Goal: Information Seeking & Learning: Learn about a topic

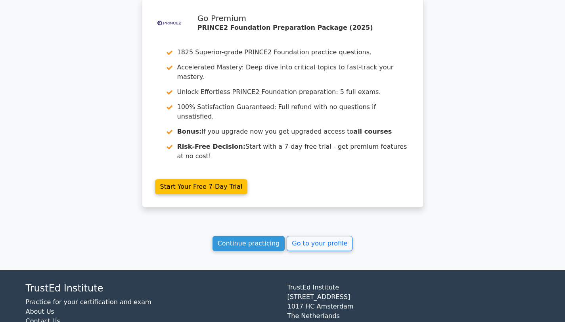
scroll to position [673, 0]
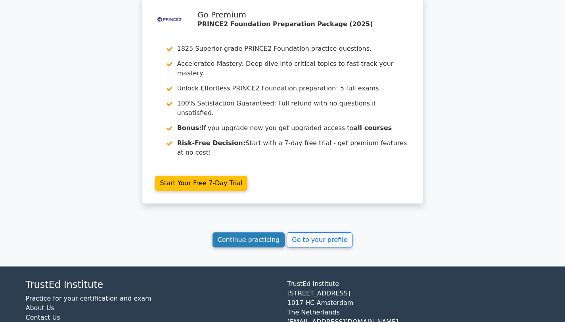
click at [263, 232] on link "Continue practicing" at bounding box center [249, 239] width 73 height 15
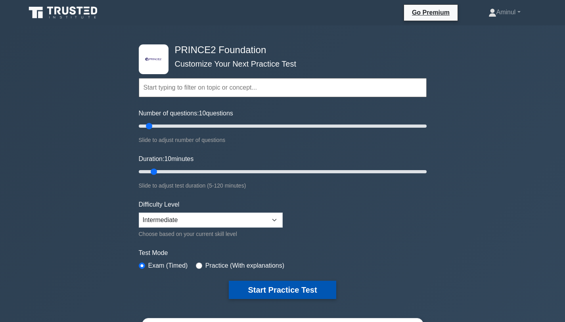
click at [273, 291] on button "Start Practice Test" at bounding box center [282, 290] width 107 height 18
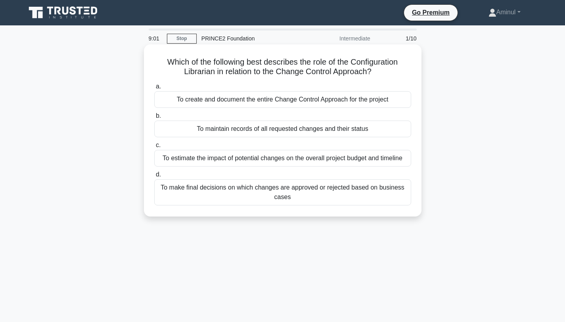
click at [349, 130] on div "To maintain records of all requested changes and their status" at bounding box center [282, 129] width 257 height 17
click at [154, 119] on input "b. To maintain records of all requested changes and their status" at bounding box center [154, 115] width 0 height 5
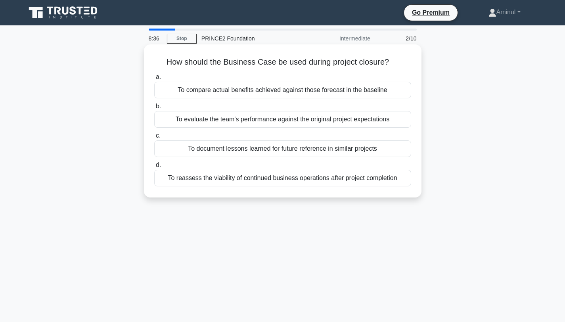
click at [364, 92] on div "To compare actual benefits achieved against those forecast in the baseline" at bounding box center [282, 90] width 257 height 17
click at [154, 80] on input "a. To compare actual benefits achieved against those forecast in the baseline" at bounding box center [154, 77] width 0 height 5
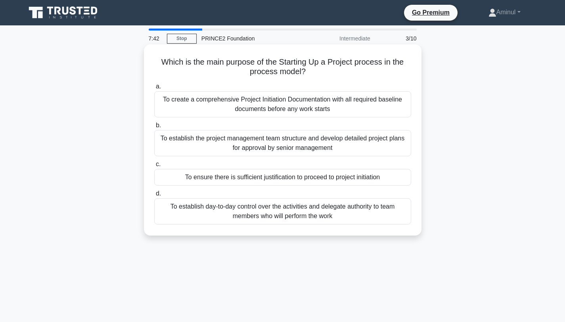
click at [343, 173] on div "To ensure there is sufficient justification to proceed to project initiation" at bounding box center [282, 177] width 257 height 17
click at [154, 167] on input "c. To ensure there is sufficient justification to proceed to project initiation" at bounding box center [154, 164] width 0 height 5
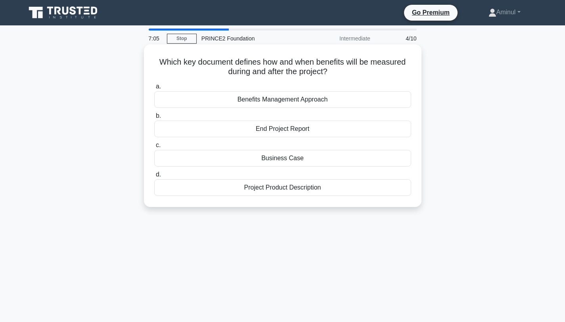
click at [326, 100] on div "Benefits Management Approach" at bounding box center [282, 99] width 257 height 17
click at [154, 89] on input "a. Benefits Management Approach" at bounding box center [154, 86] width 0 height 5
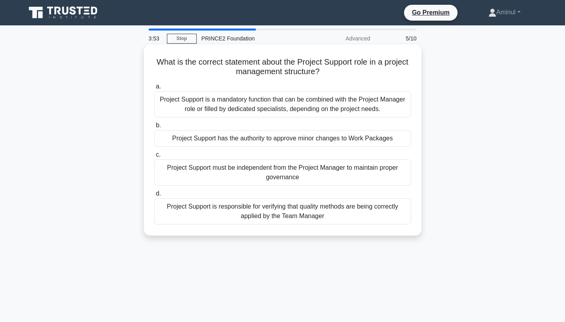
click at [369, 111] on div "Project Support is a mandatory function that can be combined with the Project M…" at bounding box center [282, 104] width 257 height 26
click at [154, 89] on input "a. Project Support is a mandatory function that can be combined with the Projec…" at bounding box center [154, 86] width 0 height 5
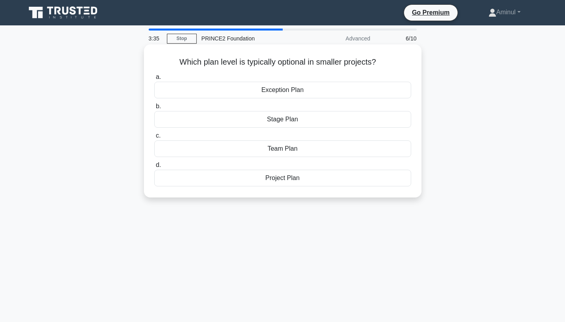
click at [333, 150] on div "Team Plan" at bounding box center [282, 148] width 257 height 17
click at [154, 138] on input "c. Team Plan" at bounding box center [154, 135] width 0 height 5
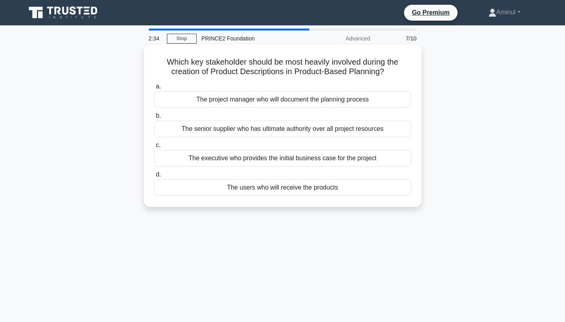
click at [351, 98] on div "The project manager who will document the planning process" at bounding box center [282, 99] width 257 height 17
click at [154, 89] on input "a. The project manager who will document the planning process" at bounding box center [154, 86] width 0 height 5
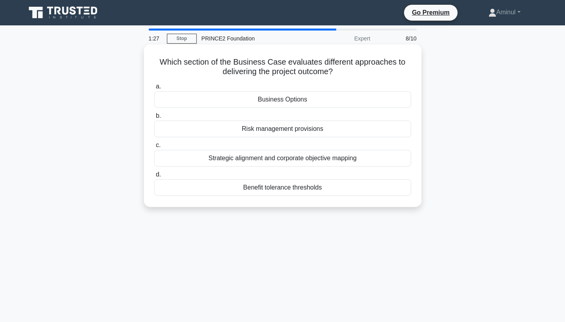
click at [305, 131] on div "Risk management provisions" at bounding box center [282, 129] width 257 height 17
click at [154, 119] on input "b. Risk management provisions" at bounding box center [154, 115] width 0 height 5
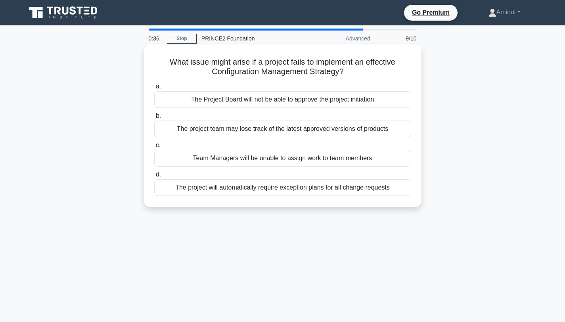
click at [355, 157] on div "Team Managers will be unable to assign work to team members" at bounding box center [282, 158] width 257 height 17
click at [154, 148] on input "c. Team Managers will be unable to assign work to team members" at bounding box center [154, 145] width 0 height 5
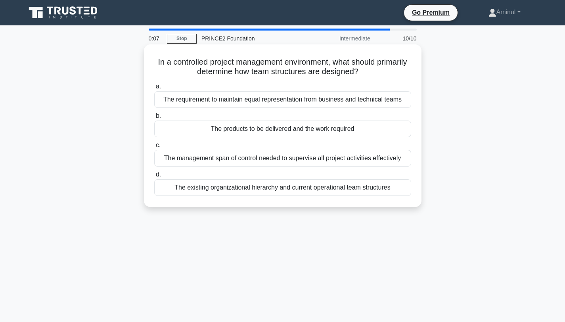
click at [306, 191] on div "The existing organizational hierarchy and current operational team structures" at bounding box center [282, 187] width 257 height 17
click at [154, 177] on input "d. The existing organizational hierarchy and current operational team structures" at bounding box center [154, 174] width 0 height 5
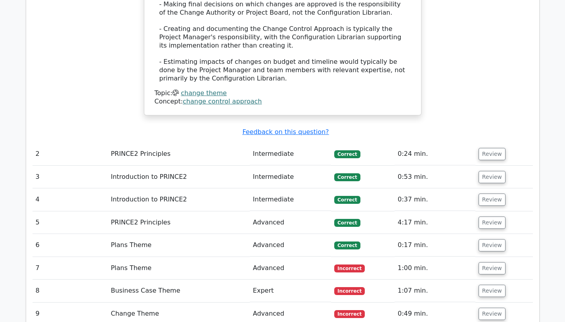
scroll to position [943, 0]
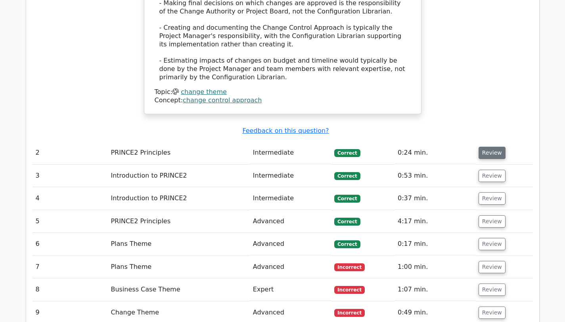
click at [492, 147] on button "Review" at bounding box center [492, 153] width 27 height 12
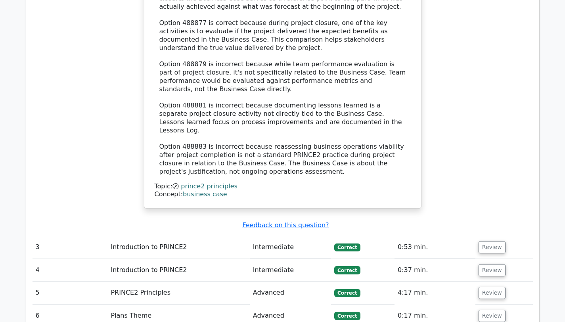
scroll to position [1366, 0]
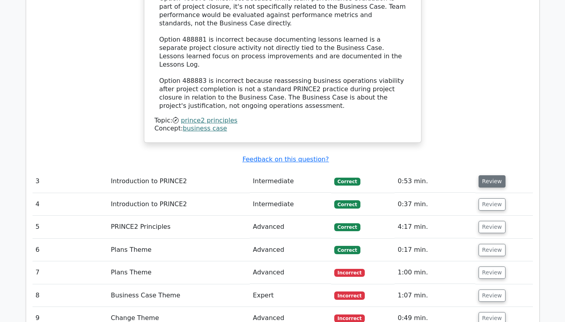
click at [496, 175] on button "Review" at bounding box center [492, 181] width 27 height 12
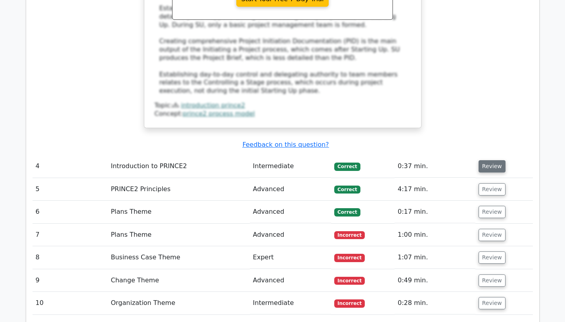
scroll to position [1815, 0]
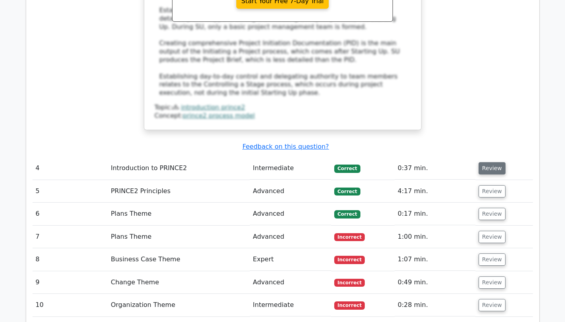
click at [490, 162] on button "Review" at bounding box center [492, 168] width 27 height 12
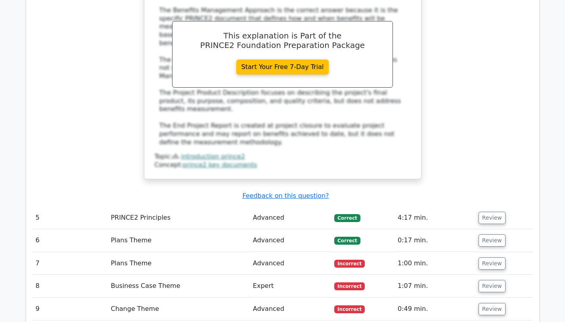
scroll to position [2162, 0]
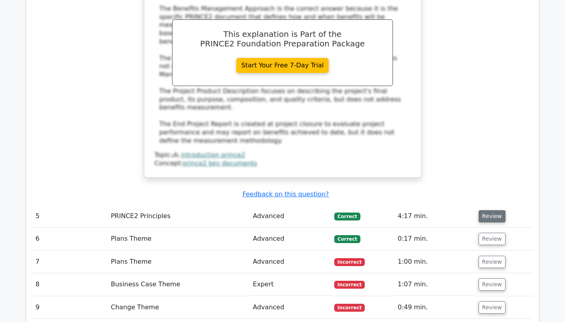
click at [494, 210] on button "Review" at bounding box center [492, 216] width 27 height 12
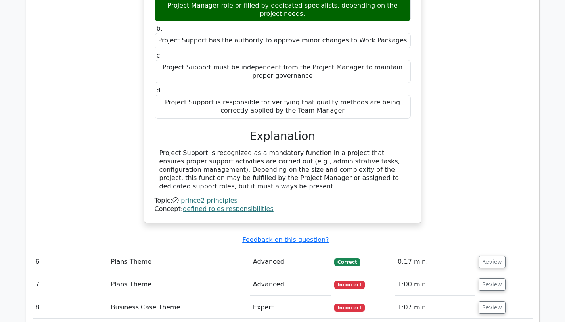
scroll to position [2481, 0]
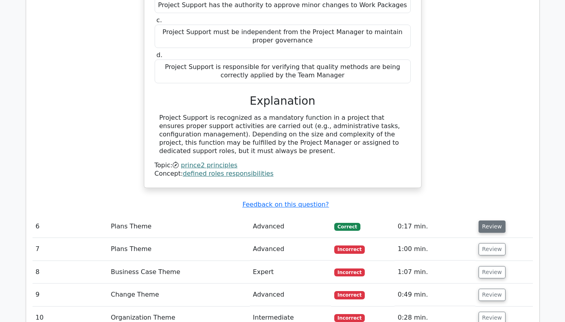
click at [492, 221] on button "Review" at bounding box center [492, 227] width 27 height 12
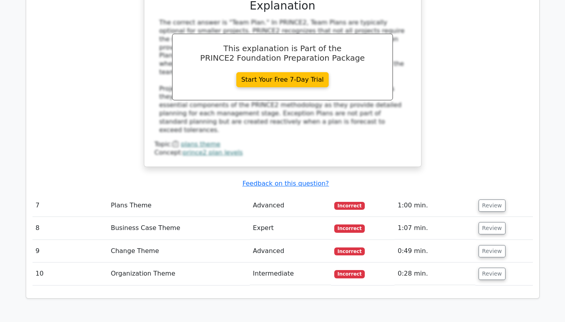
scroll to position [2868, 0]
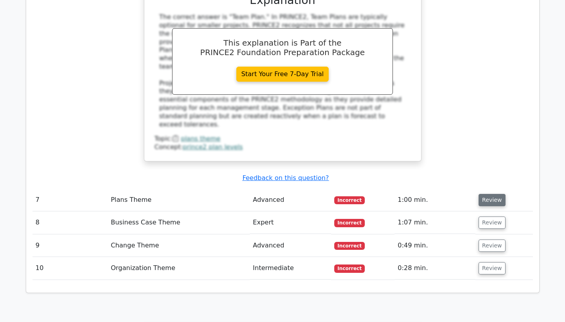
click at [492, 194] on button "Review" at bounding box center [492, 200] width 27 height 12
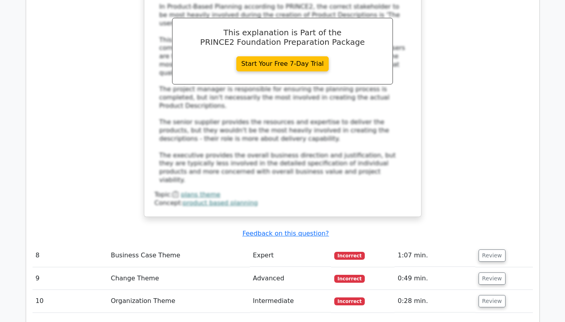
scroll to position [3250, 0]
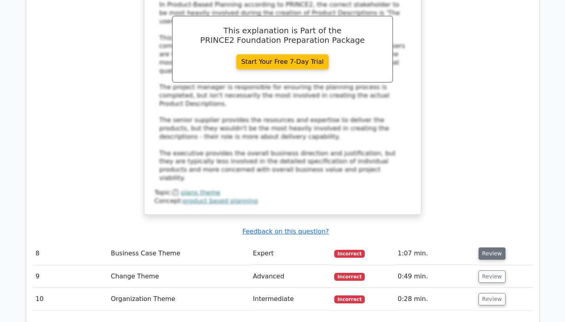
click at [493, 248] on button "Review" at bounding box center [492, 254] width 27 height 12
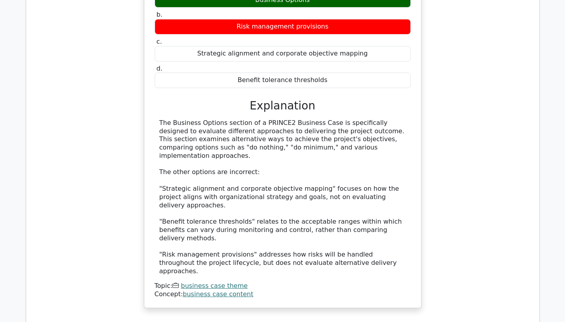
scroll to position [3688, 0]
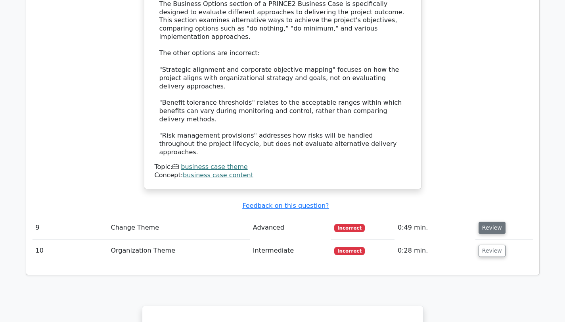
click at [489, 222] on button "Review" at bounding box center [492, 228] width 27 height 12
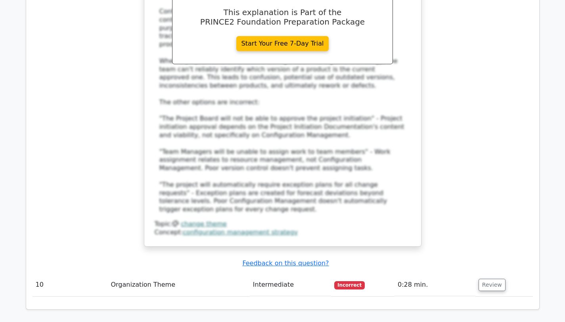
scroll to position [4120, 0]
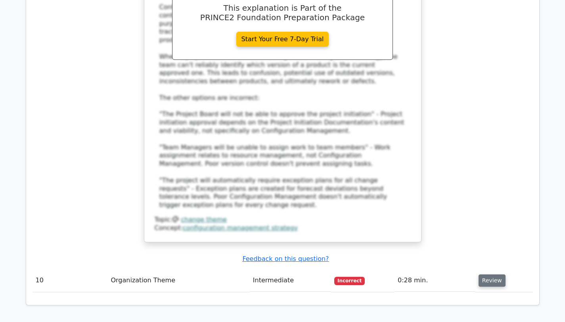
click at [482, 275] on button "Review" at bounding box center [492, 281] width 27 height 12
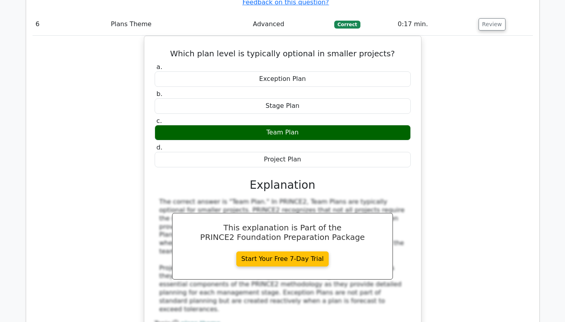
scroll to position [2846, 0]
